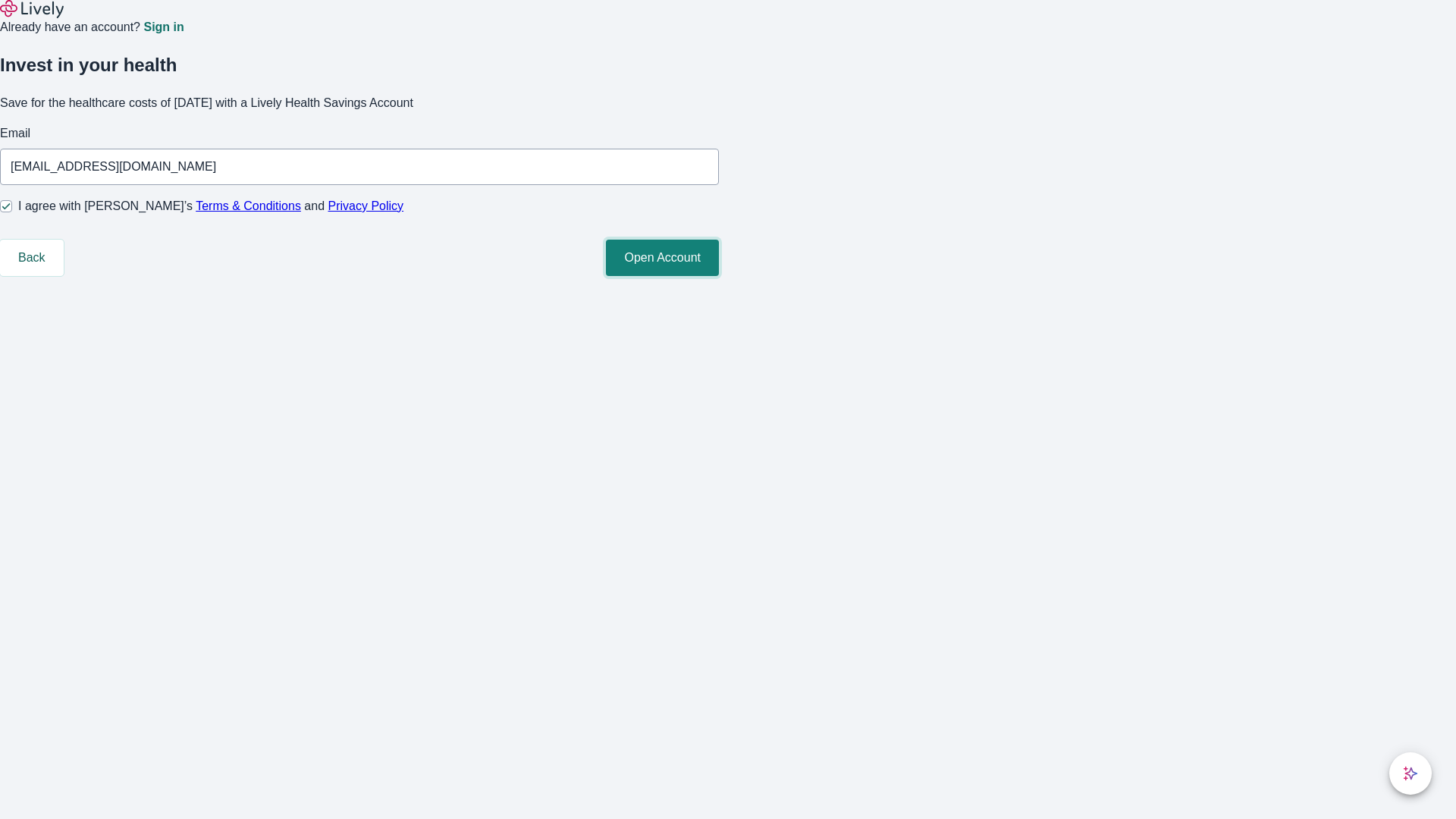
click at [719, 276] on button "Open Account" at bounding box center [662, 257] width 113 height 36
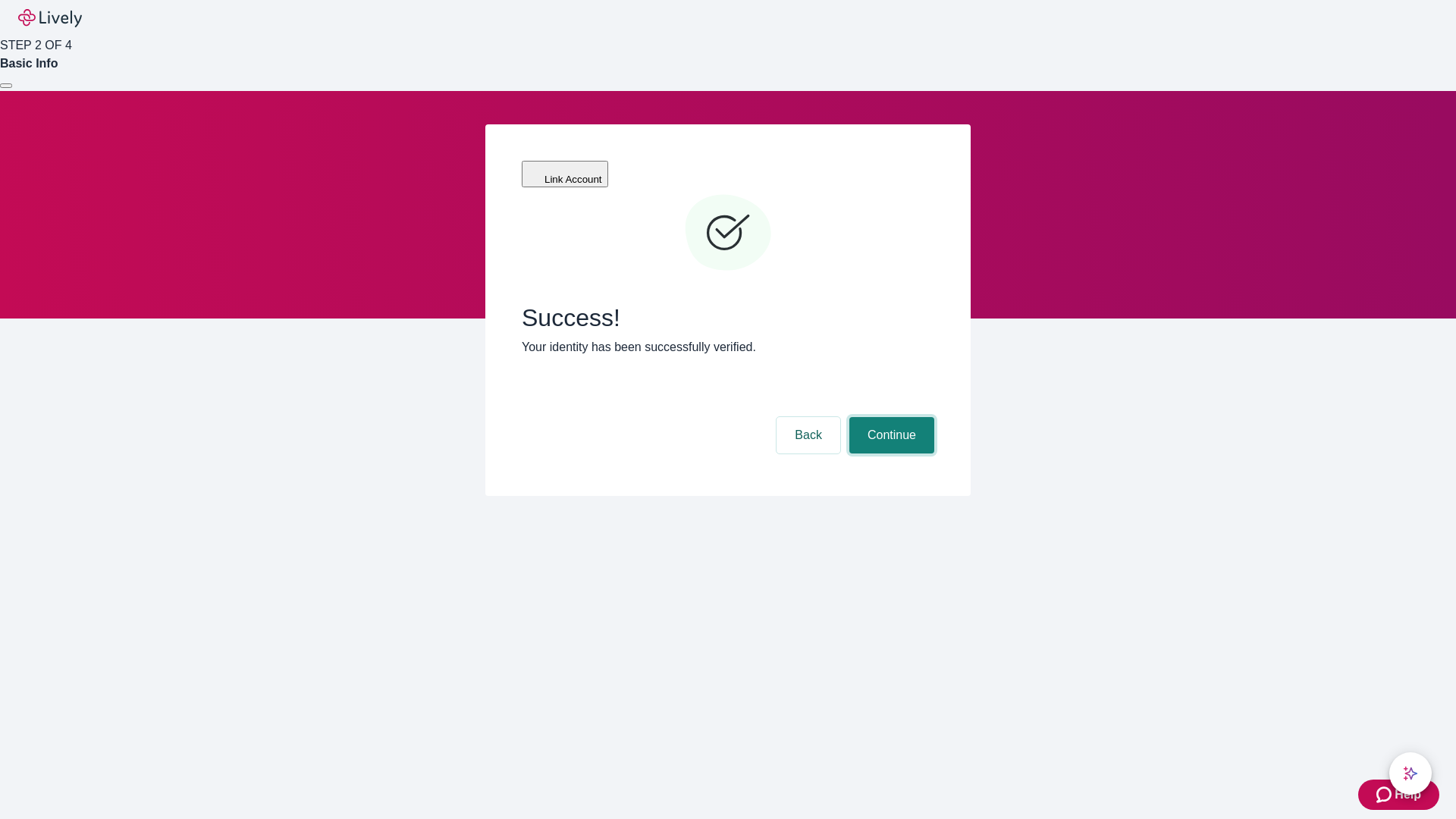
click at [889, 417] on button "Continue" at bounding box center [891, 435] width 85 height 36
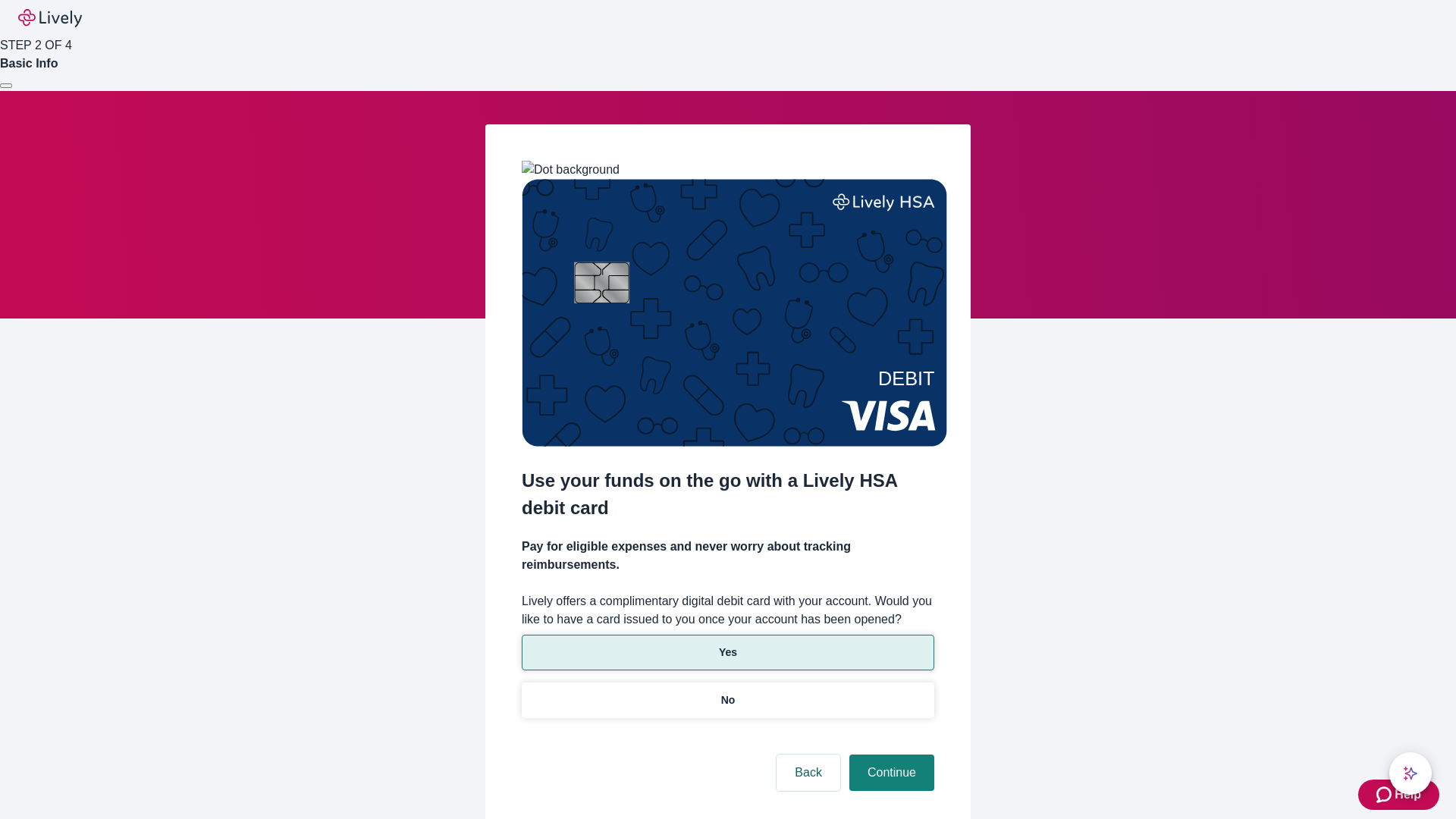
click at [728, 645] on p "Yes" at bounding box center [728, 652] width 18 height 16
click at [889, 754] on button "Continue" at bounding box center [891, 772] width 85 height 36
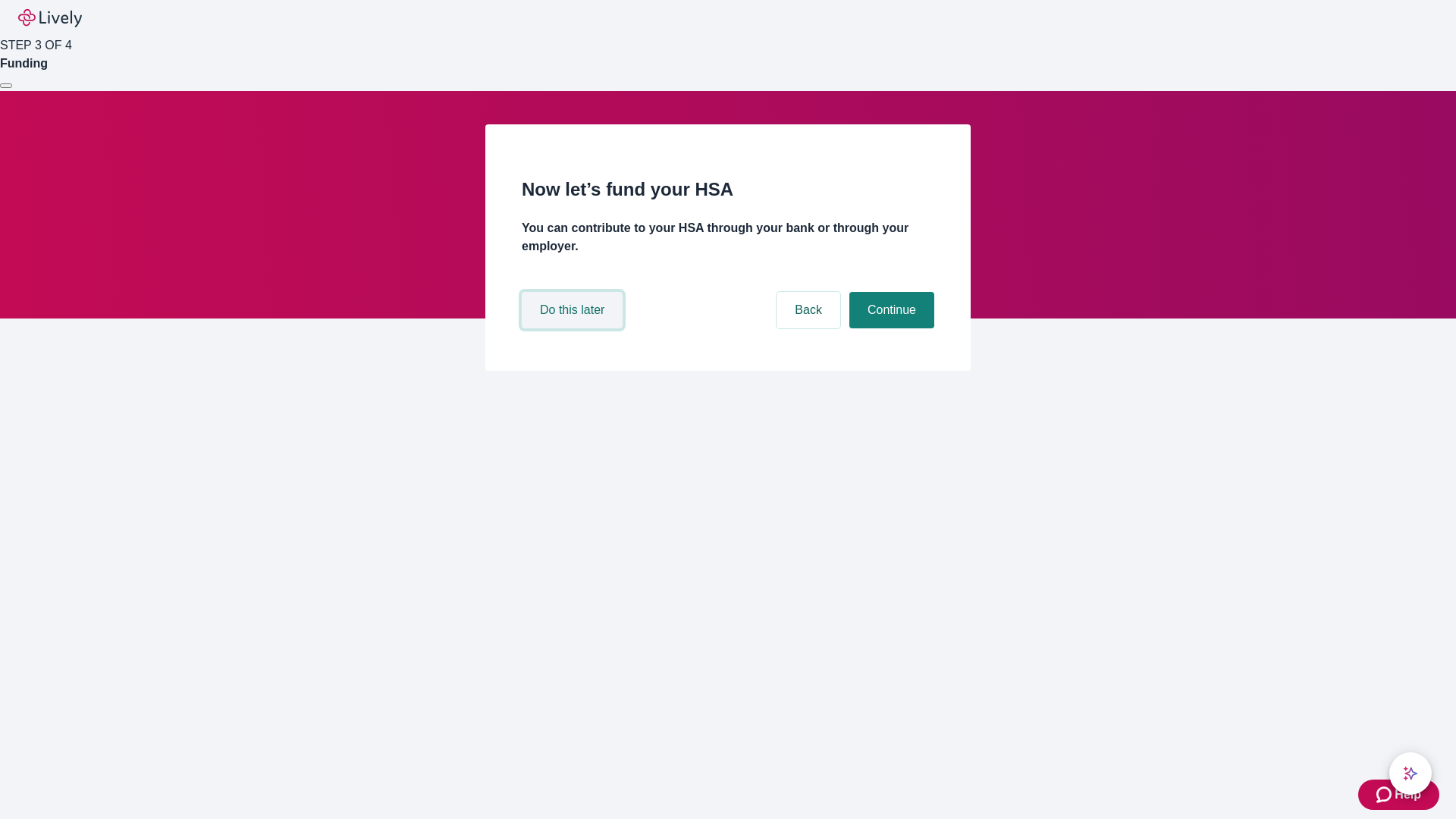
click at [574, 329] on button "Do this later" at bounding box center [573, 309] width 101 height 36
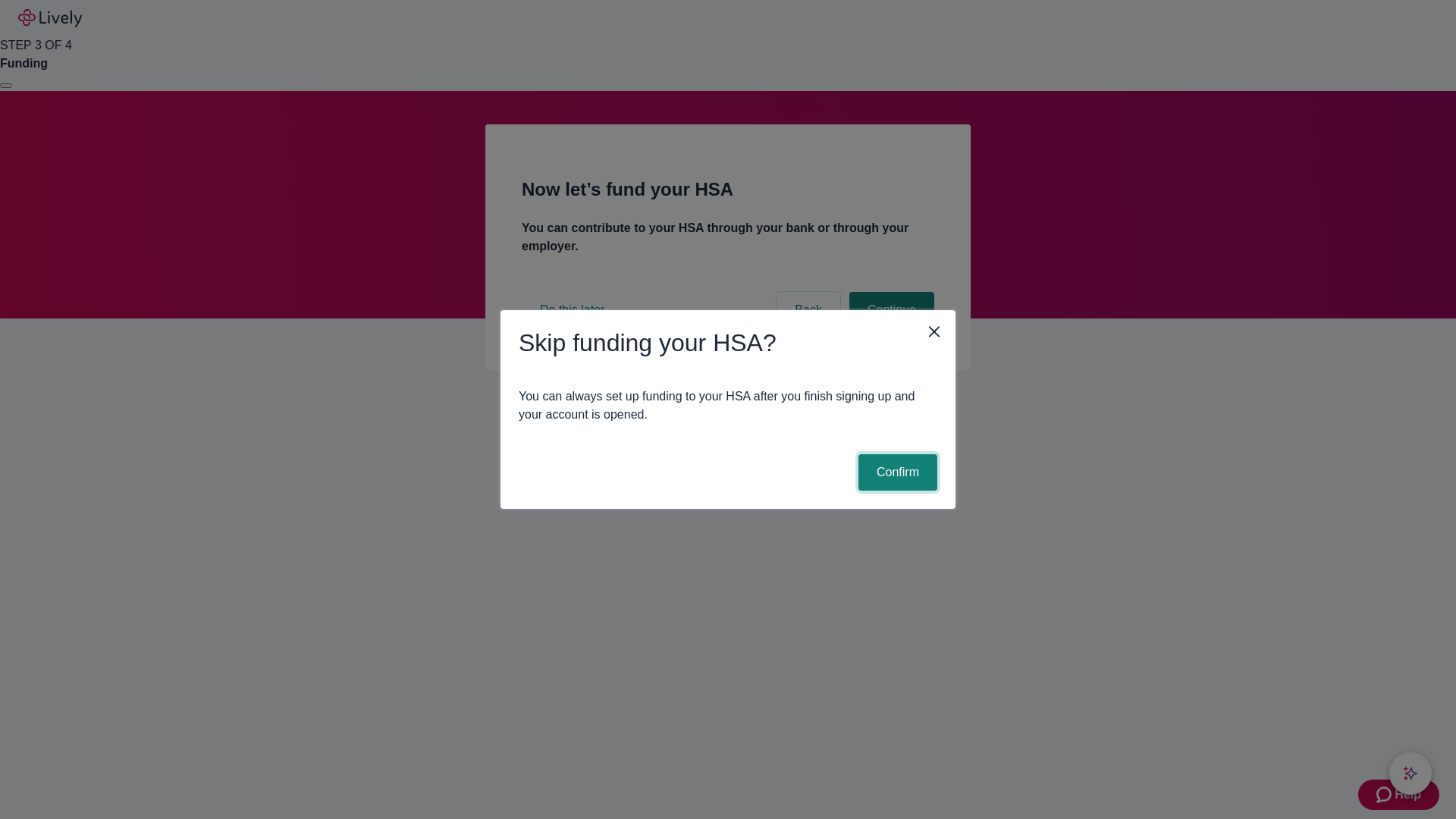
click at [896, 473] on button "Confirm" at bounding box center [898, 472] width 79 height 36
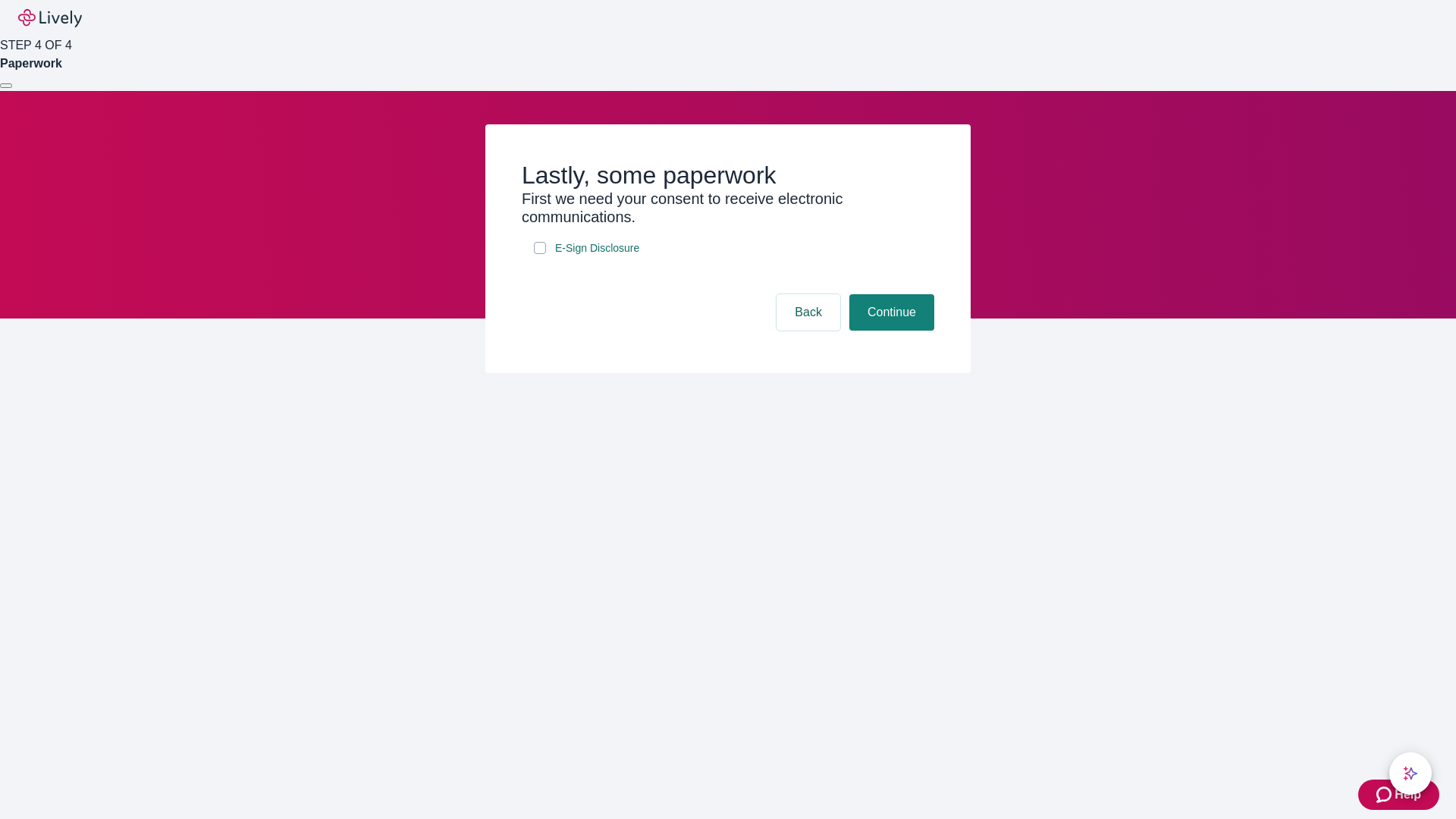
click at [540, 254] on input "E-Sign Disclosure" at bounding box center [540, 248] width 12 height 12
checkbox input "true"
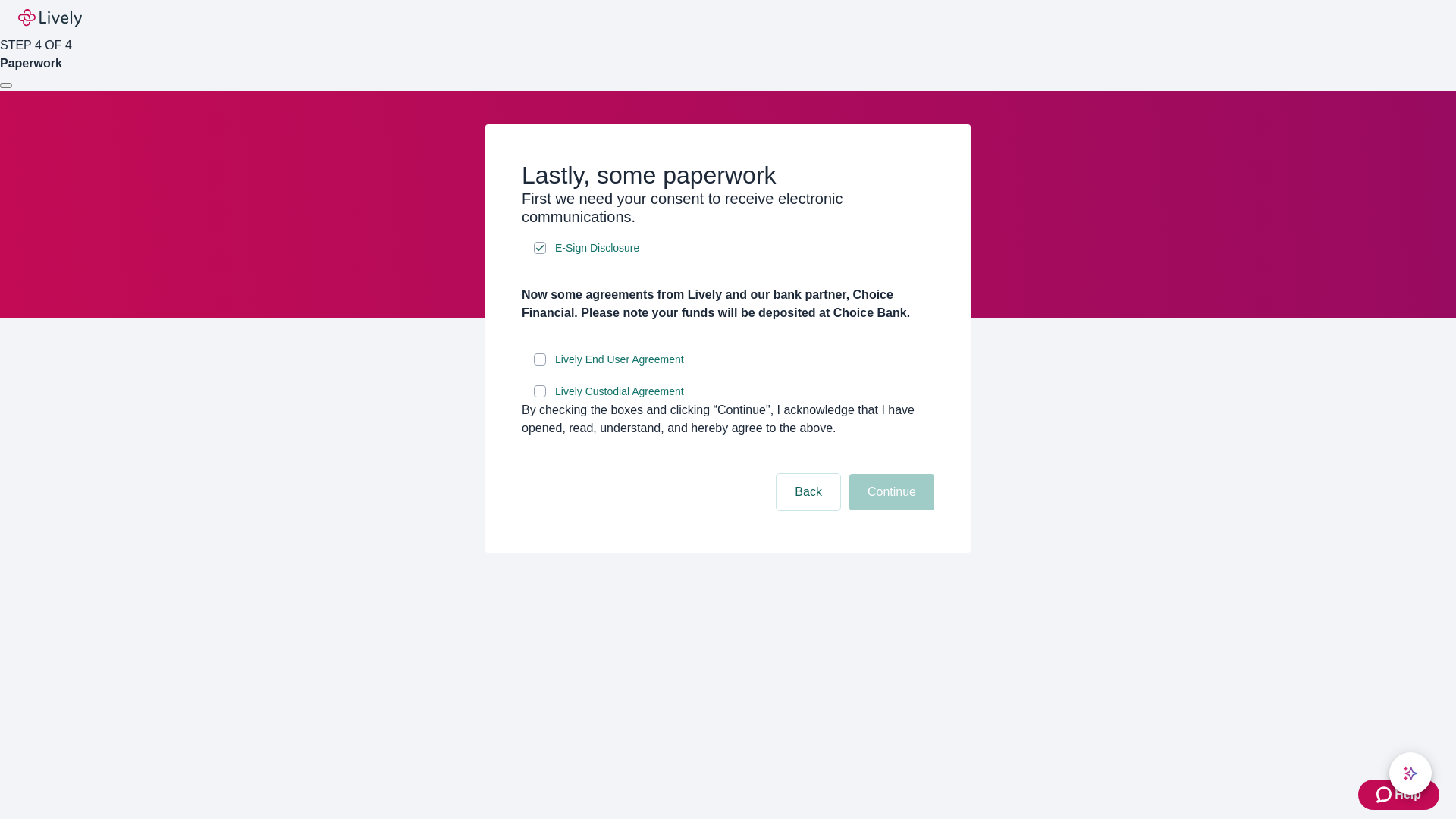
click at [540, 365] on input "Lively End User Agreement" at bounding box center [540, 360] width 12 height 12
checkbox input "true"
click at [540, 397] on input "Lively Custodial Agreement" at bounding box center [540, 391] width 12 height 12
checkbox input "true"
click at [889, 511] on button "Continue" at bounding box center [891, 492] width 85 height 36
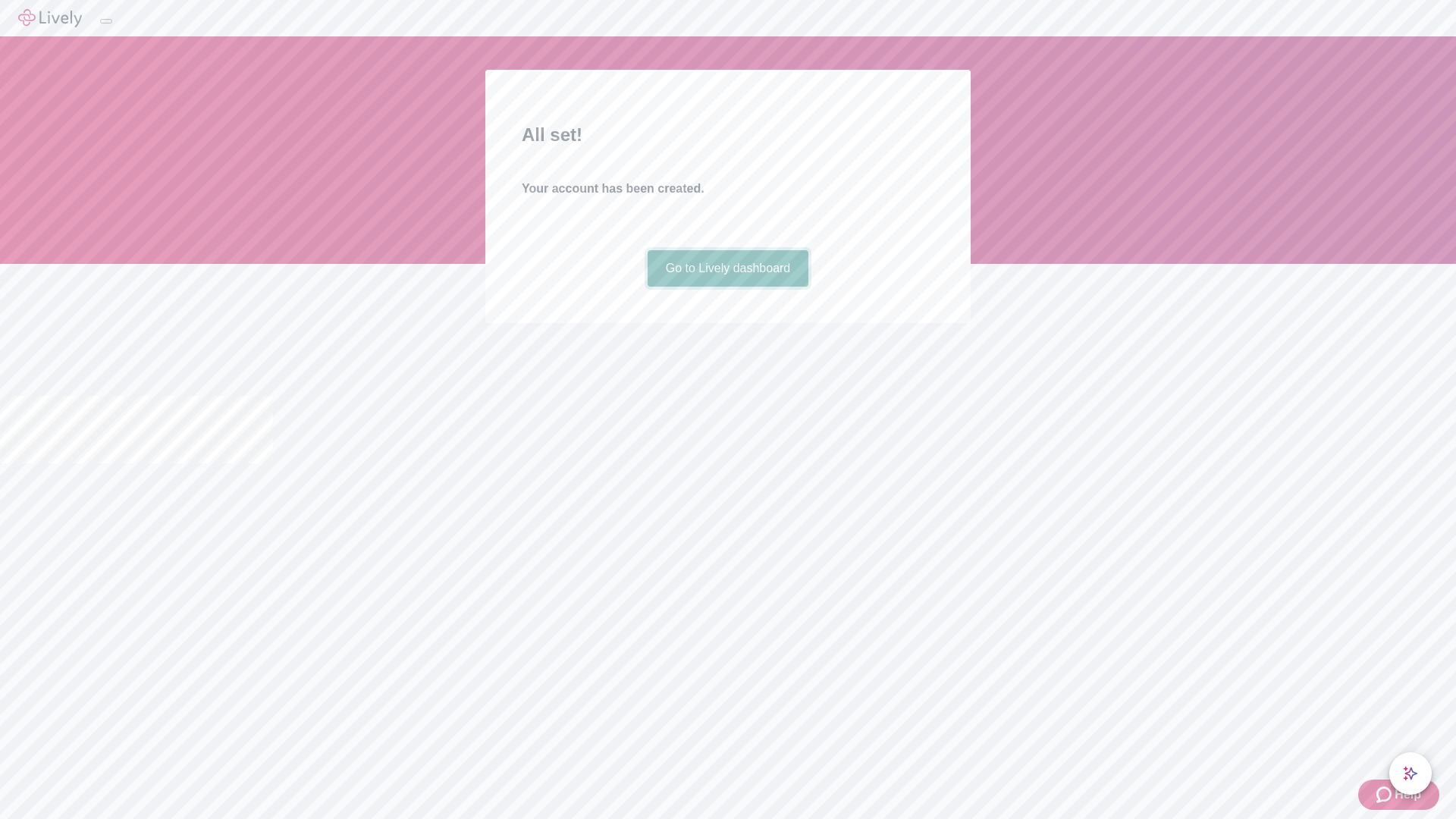
click at [728, 287] on link "Go to Lively dashboard" at bounding box center [728, 268] width 162 height 36
